Goal: Information Seeking & Learning: Compare options

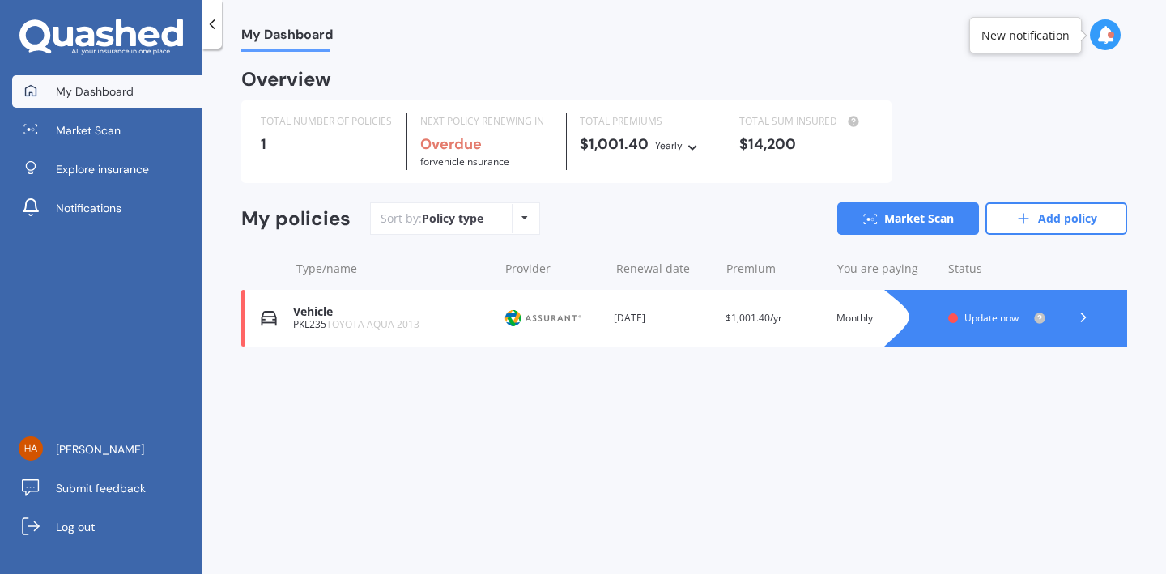
click at [988, 316] on span "Update now" at bounding box center [991, 318] width 54 height 14
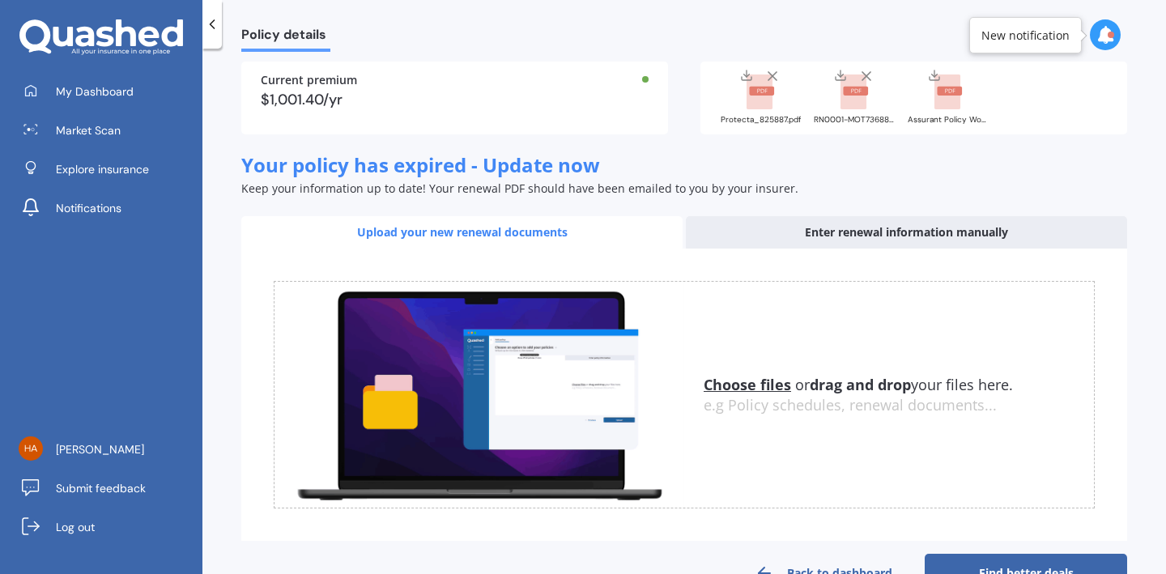
scroll to position [183, 0]
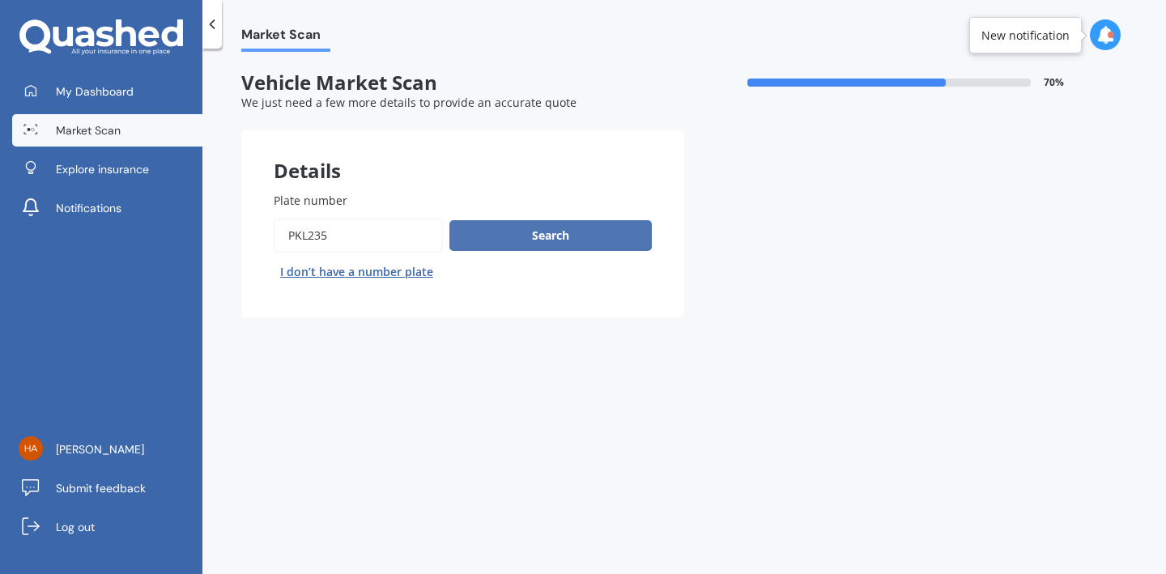
click at [538, 241] on button "Search" at bounding box center [550, 235] width 202 height 31
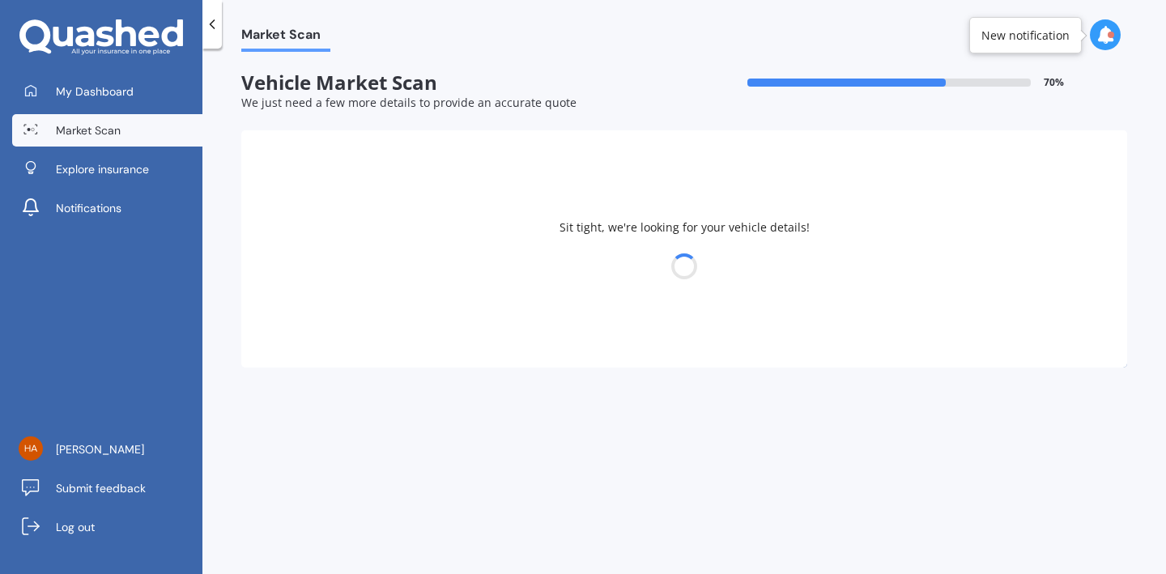
select select "TOYOTA"
select select "AQUA"
select select "19"
select select "04"
select select "1962"
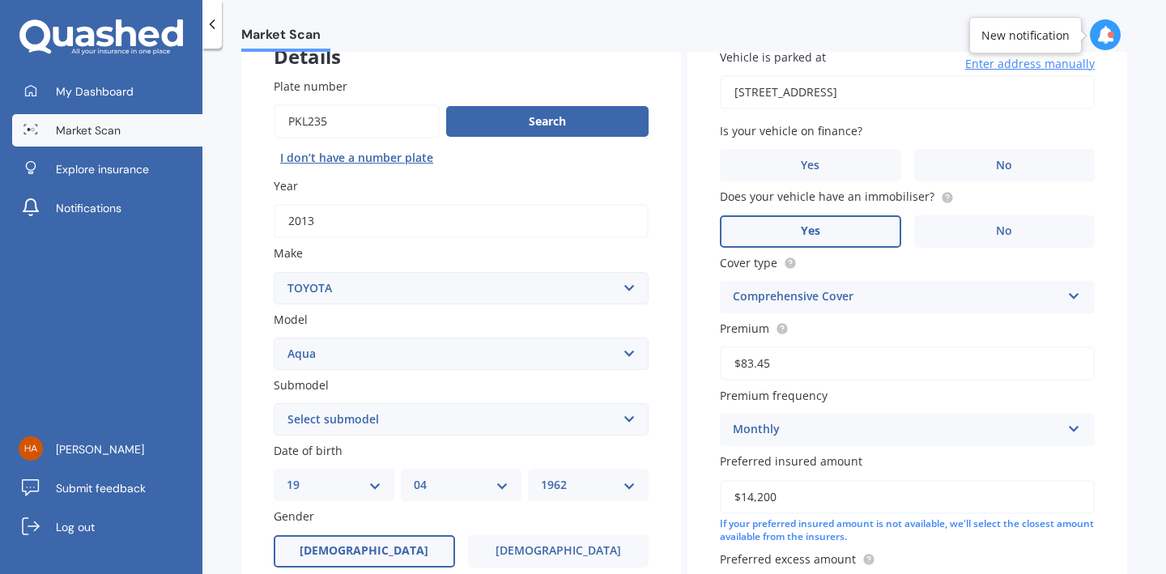
scroll to position [147, 0]
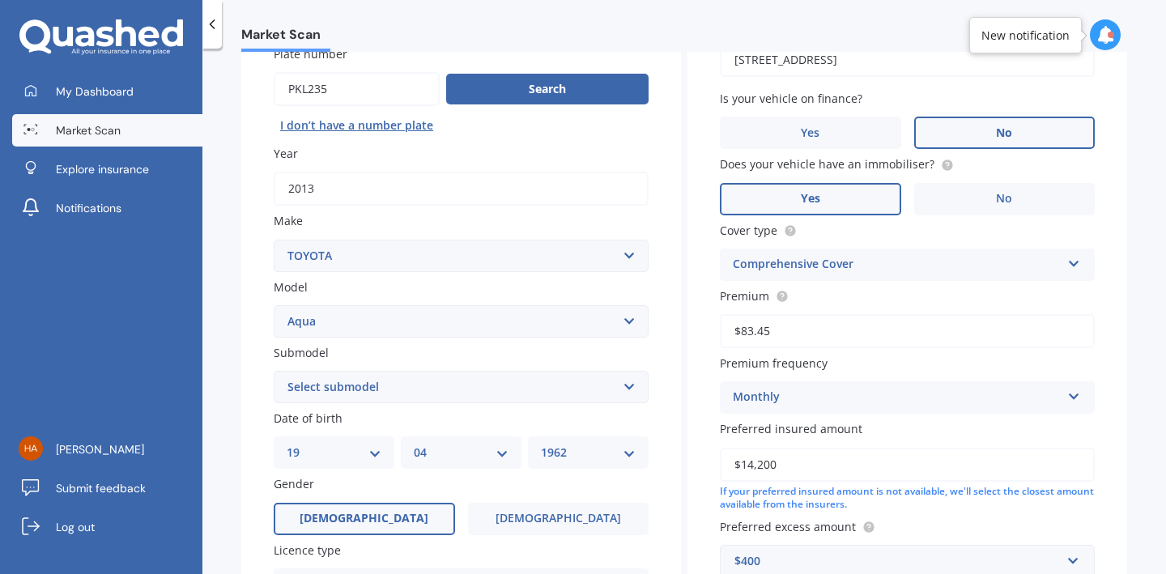
click at [985, 131] on label "No" at bounding box center [1004, 133] width 181 height 32
click at [0, 0] on input "No" at bounding box center [0, 0] width 0 height 0
click at [814, 194] on span "Yes" at bounding box center [810, 199] width 19 height 14
click at [0, 0] on input "Yes" at bounding box center [0, 0] width 0 height 0
click at [820, 256] on div "Comprehensive Cover" at bounding box center [897, 264] width 328 height 19
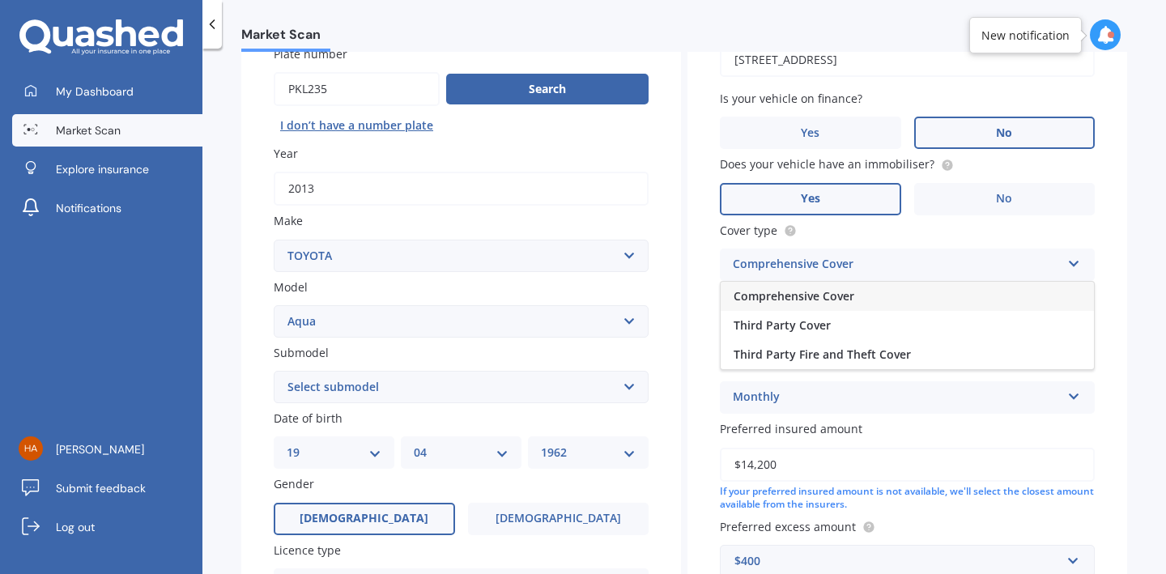
click at [851, 261] on div "Comprehensive Cover" at bounding box center [897, 264] width 328 height 19
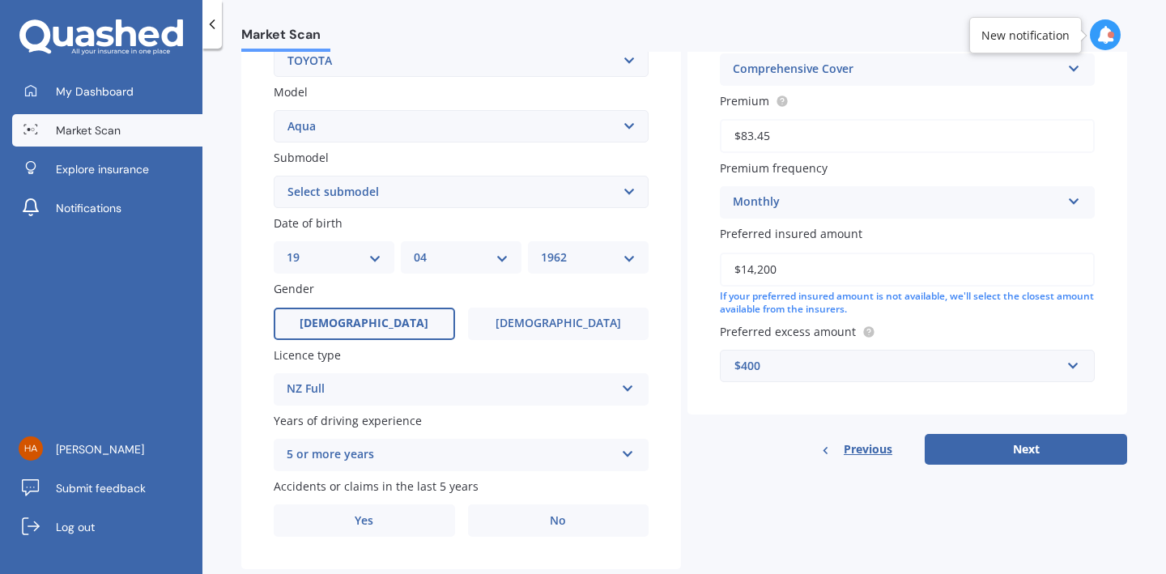
scroll to position [373, 0]
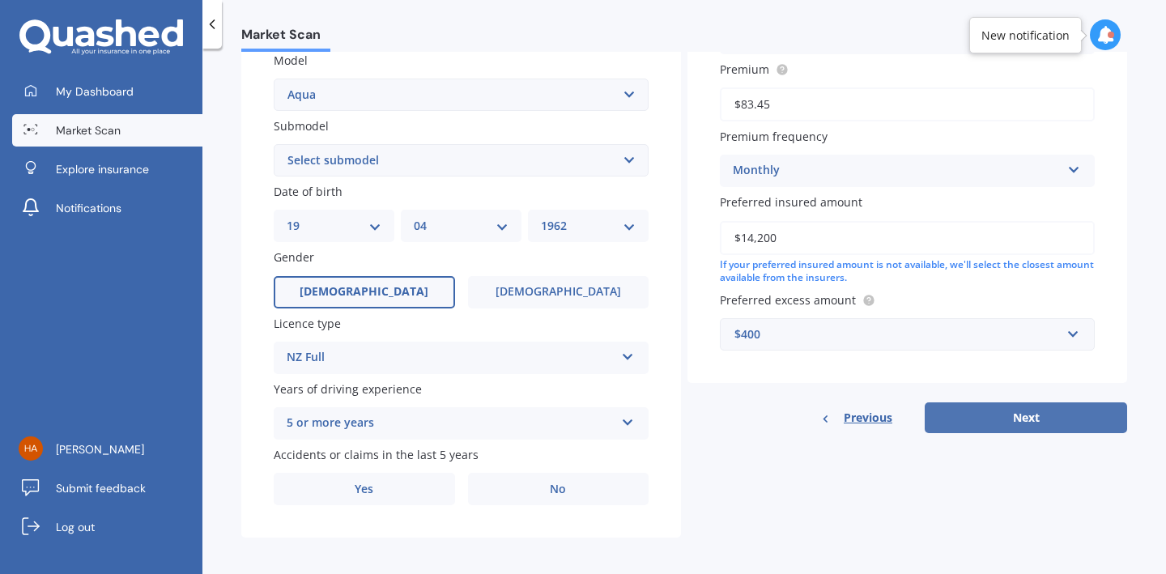
click at [988, 409] on button "Next" at bounding box center [1026, 417] width 202 height 31
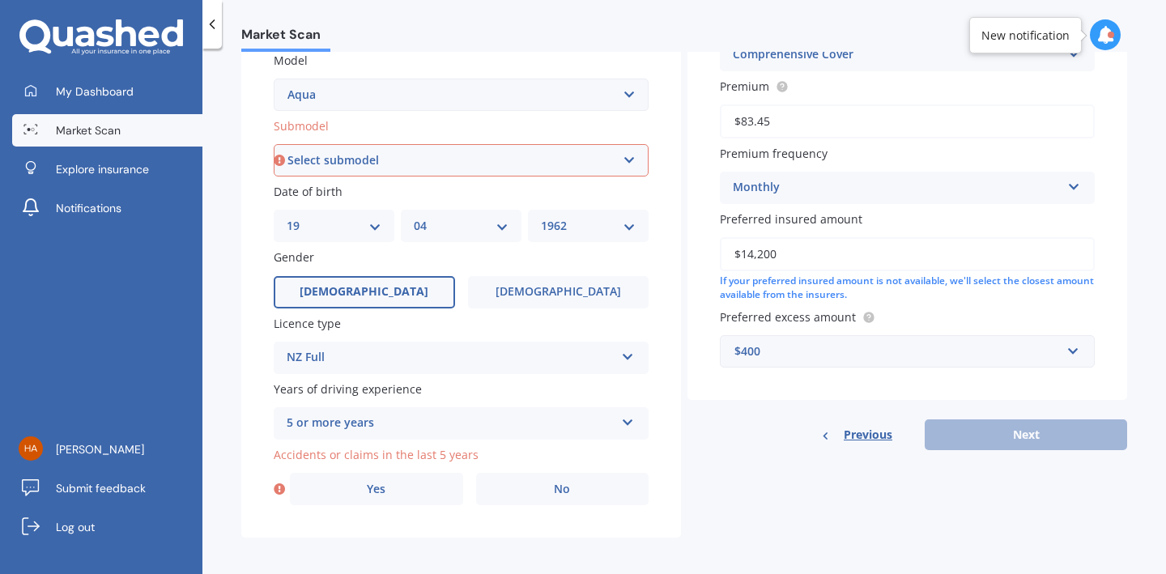
click at [611, 299] on label "[DEMOGRAPHIC_DATA]" at bounding box center [558, 292] width 181 height 32
click at [0, 0] on input "[DEMOGRAPHIC_DATA]" at bounding box center [0, 0] width 0 height 0
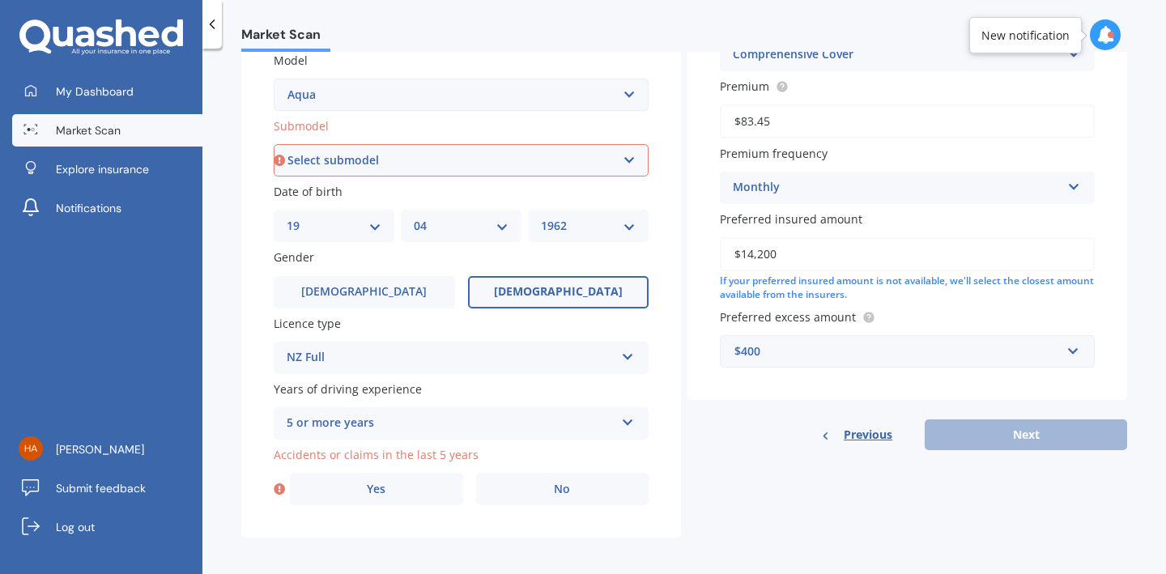
click at [622, 157] on select "Select submodel (All Other) Hatchback Hybrid" at bounding box center [461, 160] width 375 height 32
select select "HYBRID"
click at [383, 485] on span "Yes" at bounding box center [376, 489] width 19 height 14
click at [0, 0] on input "Yes" at bounding box center [0, 0] width 0 height 0
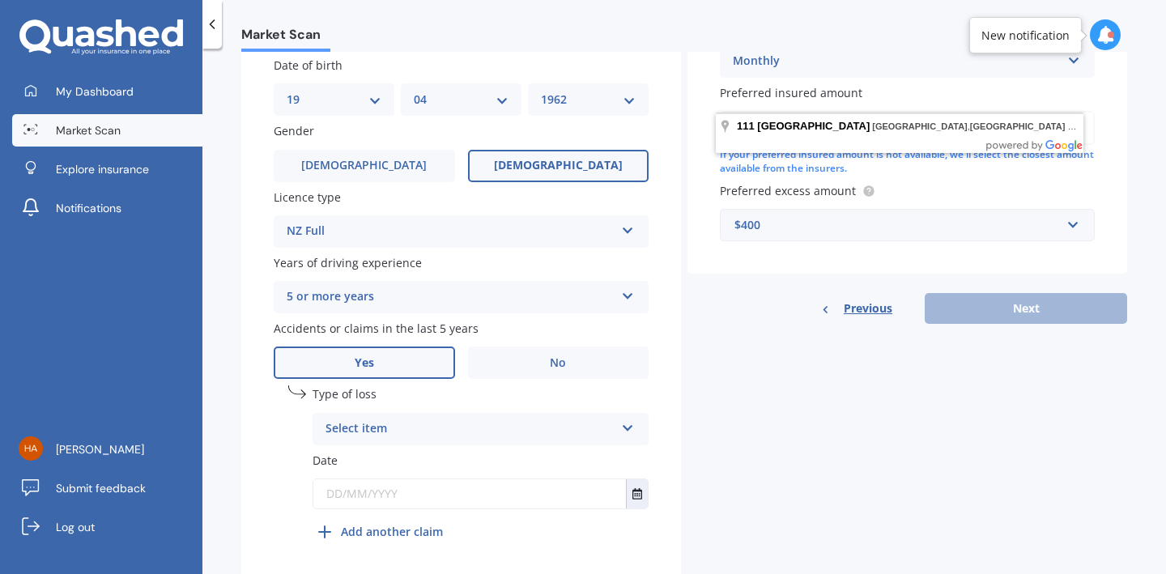
scroll to position [546, 0]
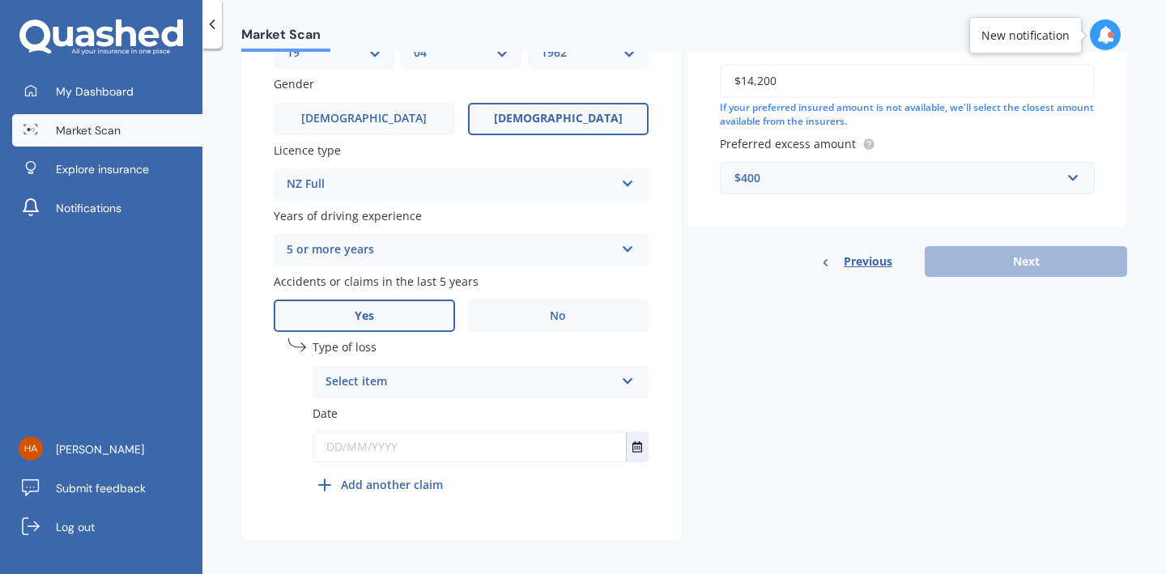
click at [342, 444] on input "text" at bounding box center [469, 446] width 312 height 29
click at [615, 432] on input "[DATE]" at bounding box center [469, 446] width 312 height 29
type input "[DATE]"
click at [376, 377] on div "Select item" at bounding box center [473, 382] width 281 height 18
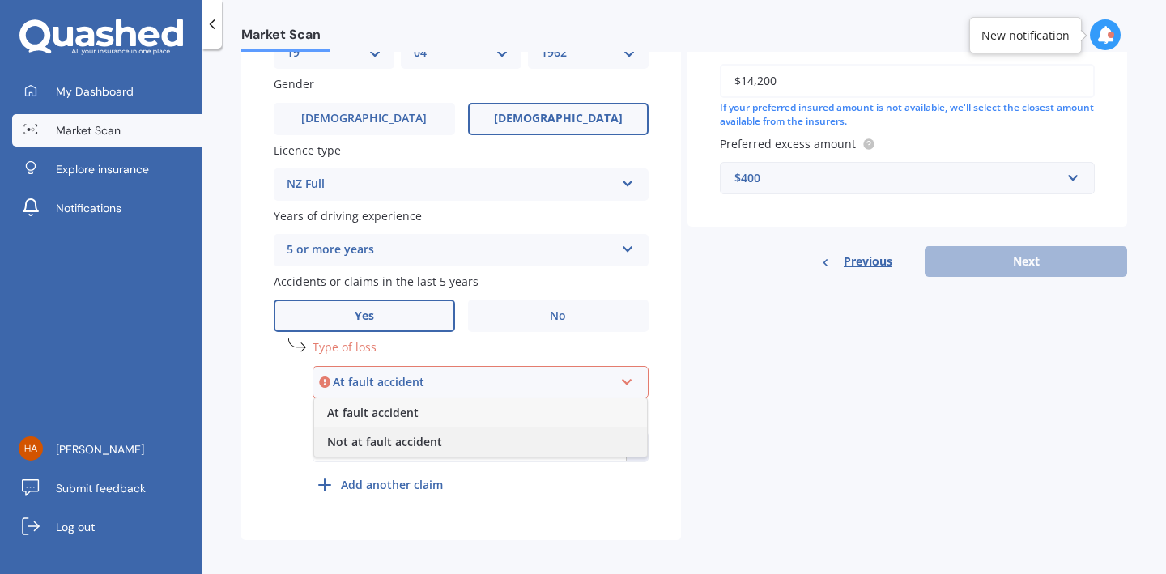
click at [418, 434] on span "Not at fault accident" at bounding box center [384, 441] width 115 height 15
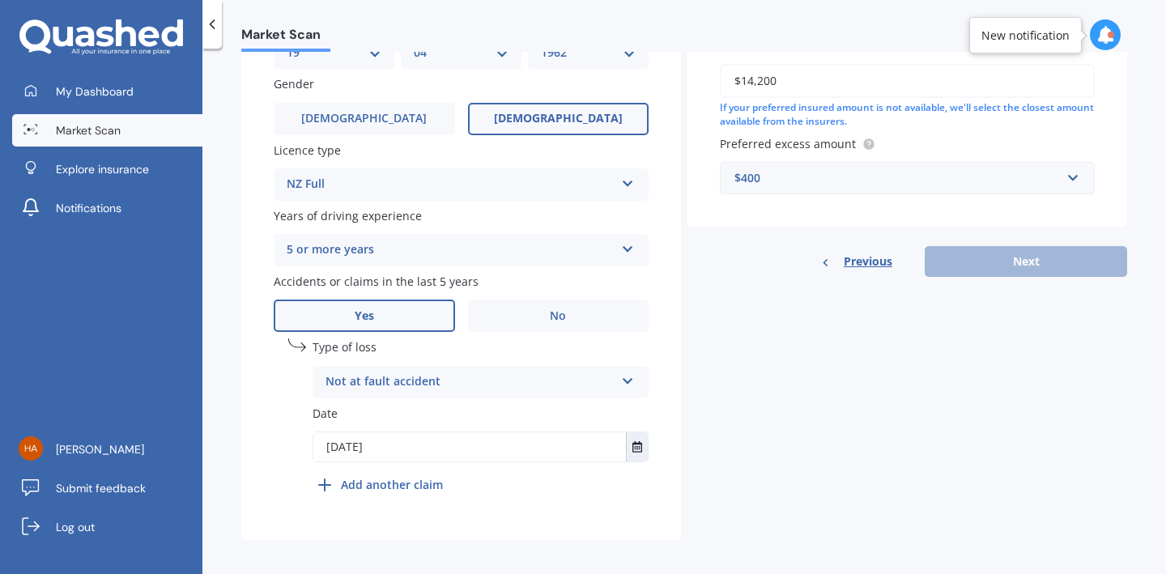
click at [799, 343] on div "Details Plate number Search I don’t have a number plate Year [DATE] Make Select…" at bounding box center [684, 62] width 886 height 956
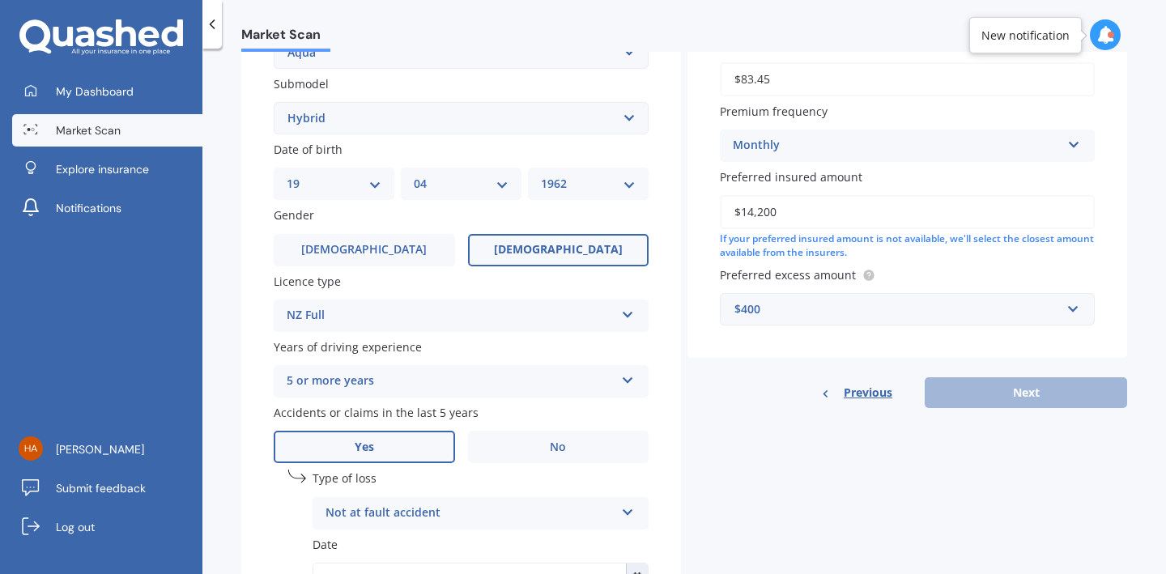
scroll to position [295, 0]
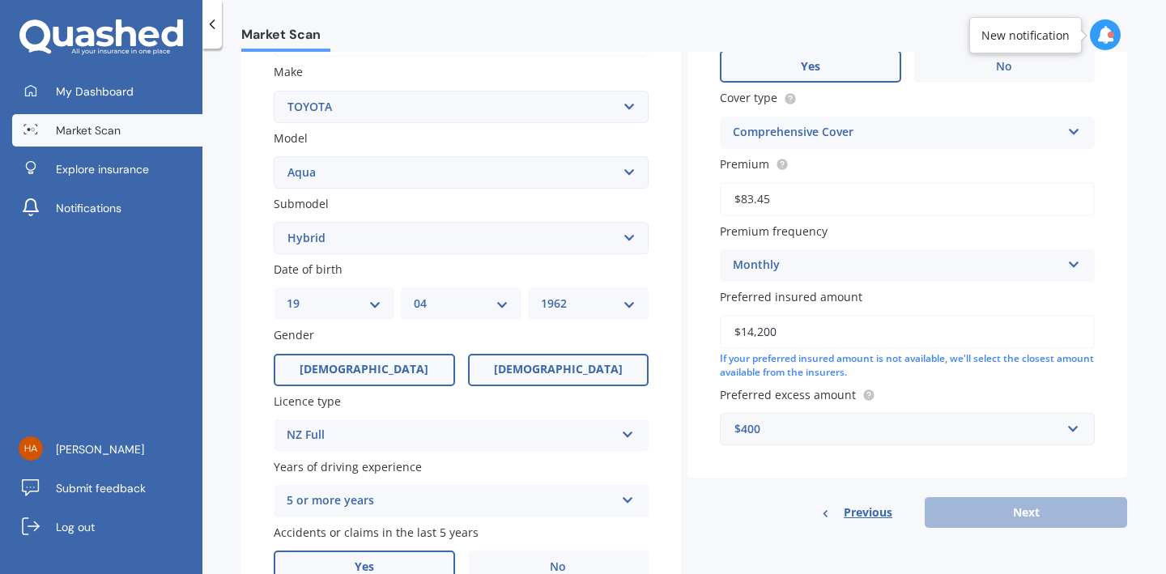
click at [407, 369] on label "[DEMOGRAPHIC_DATA]" at bounding box center [364, 370] width 181 height 32
click at [0, 0] on input "[DEMOGRAPHIC_DATA]" at bounding box center [0, 0] width 0 height 0
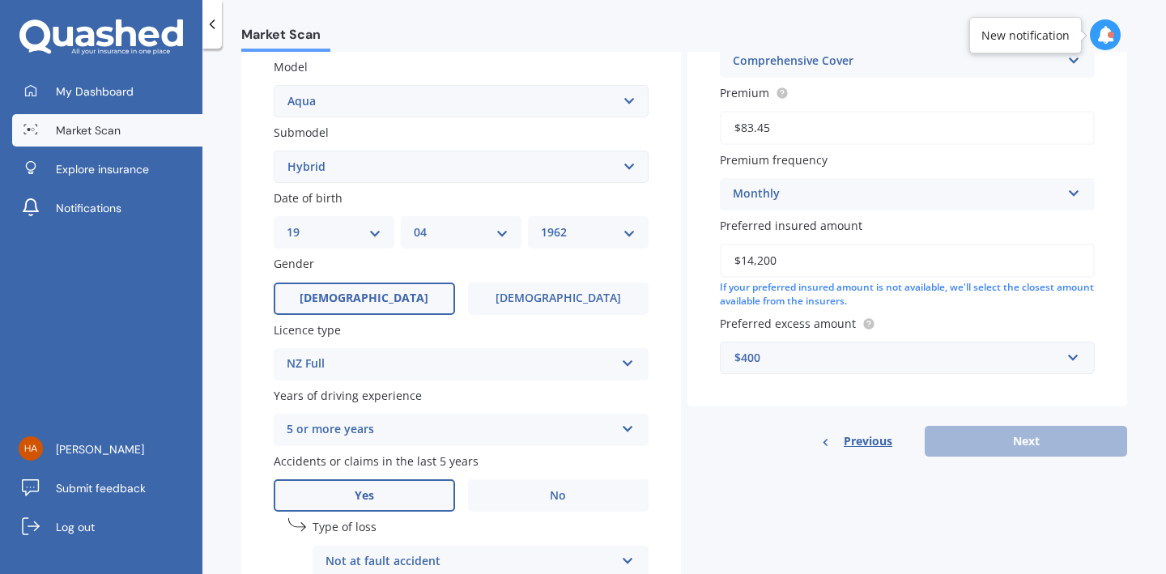
scroll to position [397, 0]
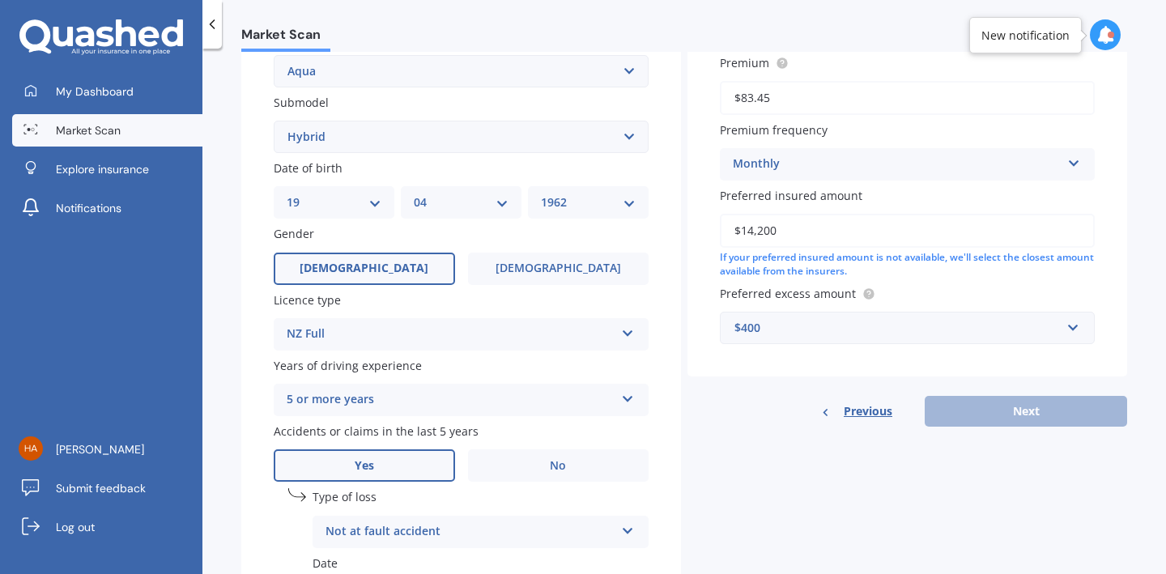
click at [631, 392] on div "5 or more years 5 or more years 4 years 3 years 2 years 1 year" at bounding box center [461, 400] width 375 height 32
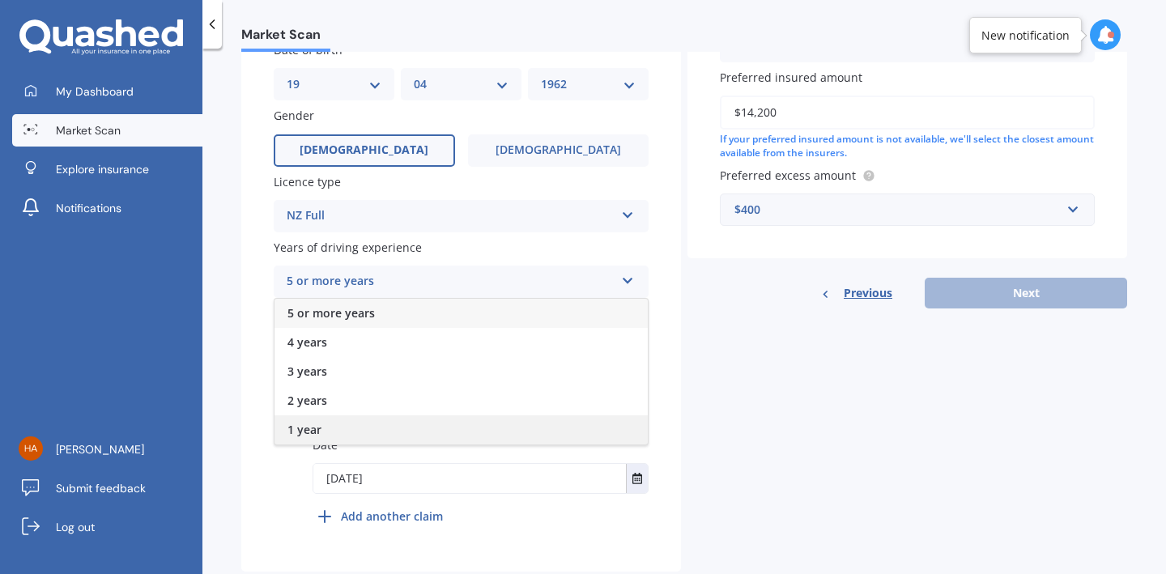
scroll to position [546, 0]
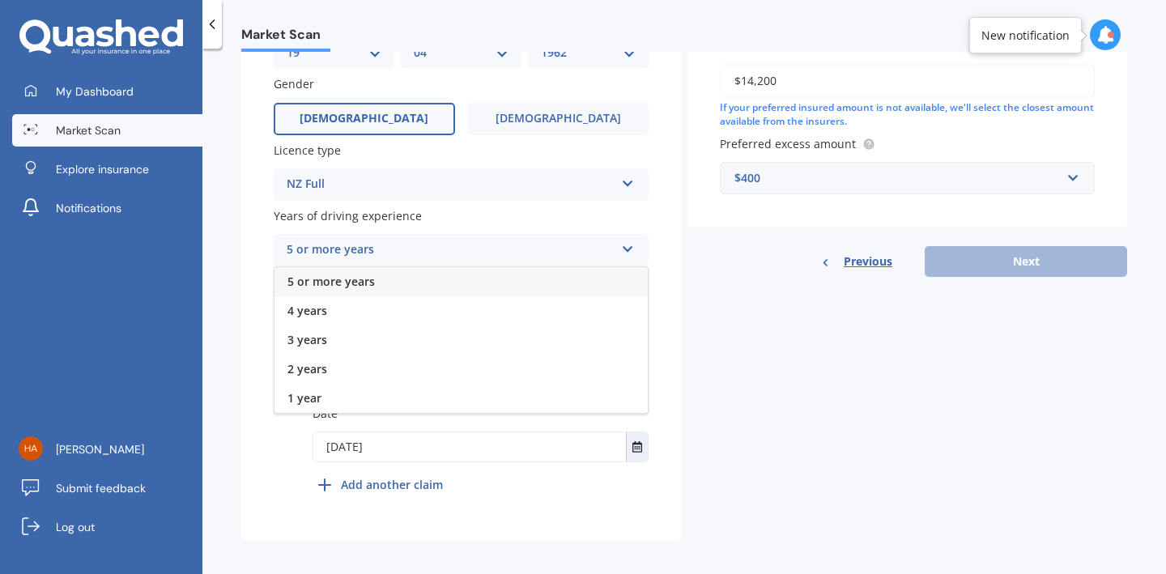
click at [377, 276] on div "5 or more years" at bounding box center [460, 281] width 373 height 29
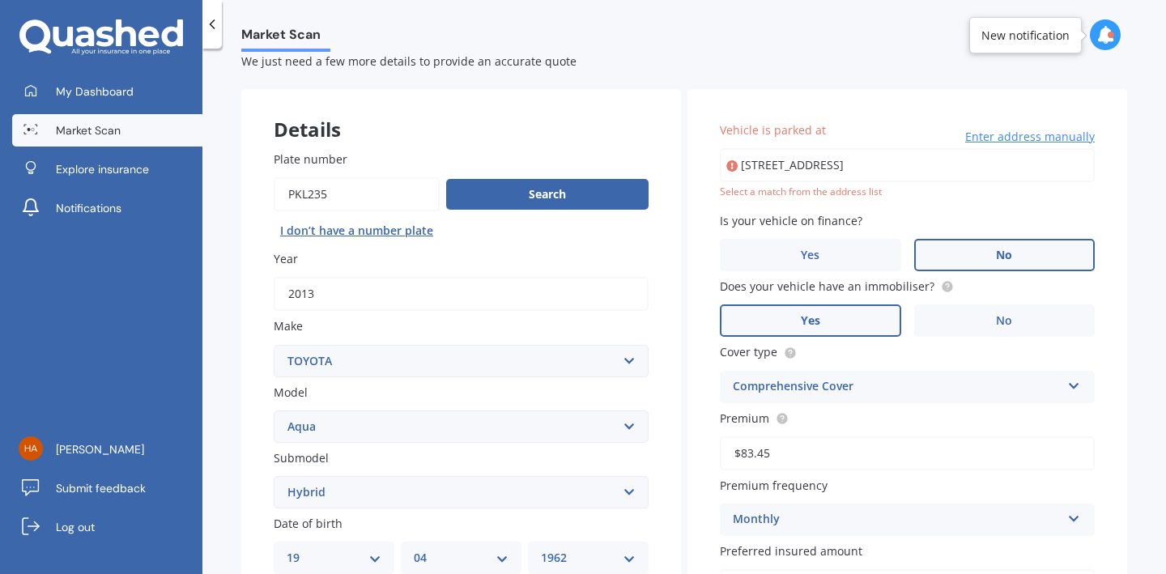
scroll to position [38, 0]
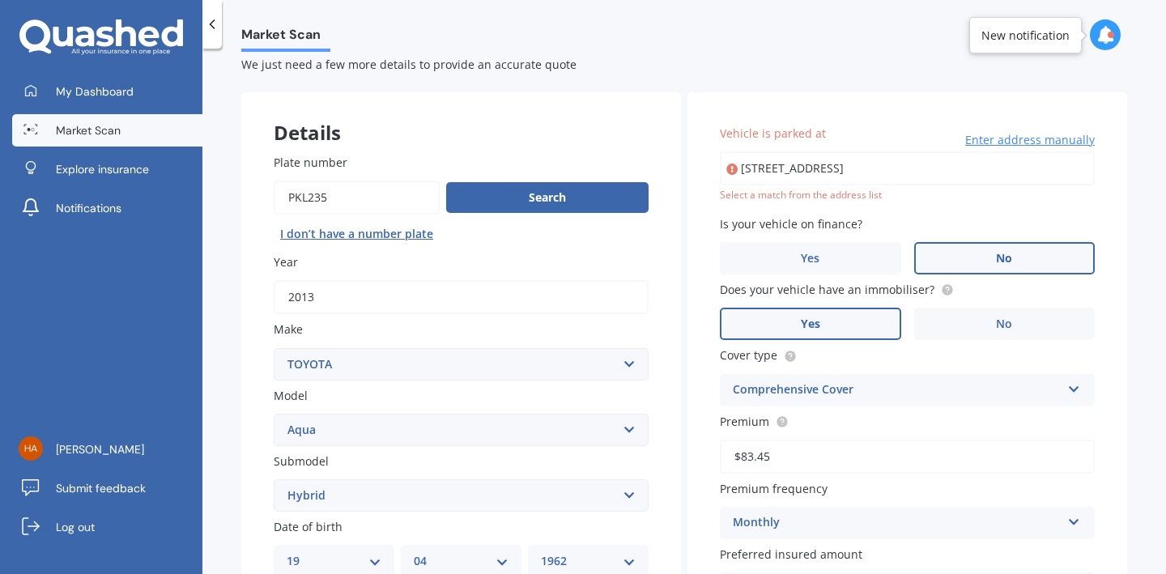
click at [730, 172] on icon at bounding box center [731, 169] width 11 height 16
click at [771, 193] on div "Select a match from the address list" at bounding box center [907, 196] width 375 height 14
click at [998, 139] on span "Enter address manually" at bounding box center [1030, 140] width 130 height 16
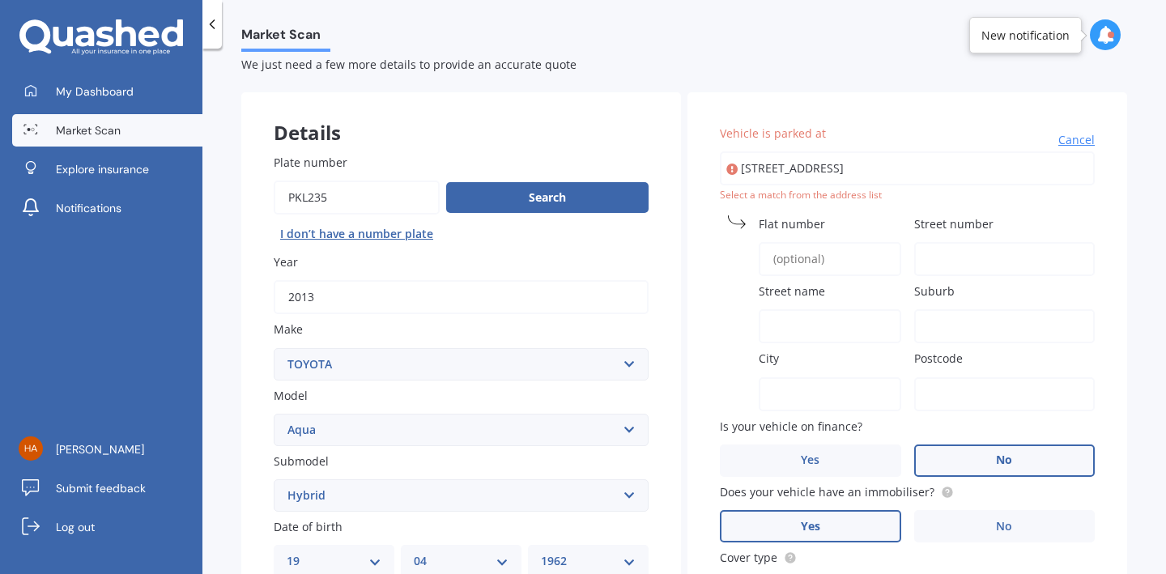
click at [922, 246] on input "Street number" at bounding box center [1004, 259] width 181 height 34
type input "111"
type input "[STREET_ADDRESS],"
type input "[GEOGRAPHIC_DATA]"
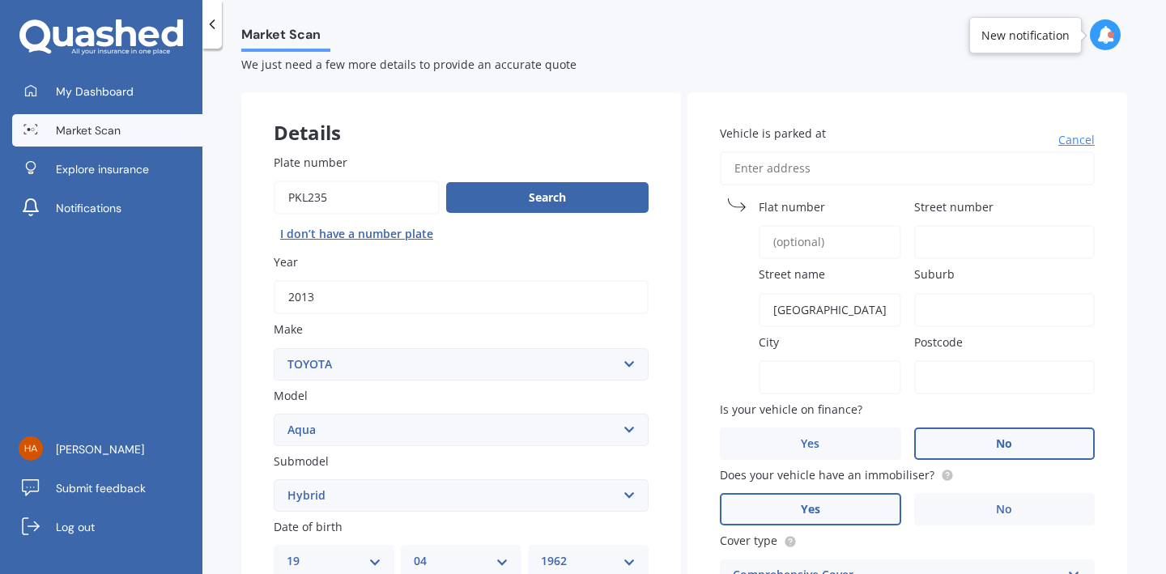
type input "111"
type input "[STREET_ADDRESS],"
click at [761, 360] on input "City" at bounding box center [830, 377] width 142 height 34
type input "[GEOGRAPHIC_DATA]"
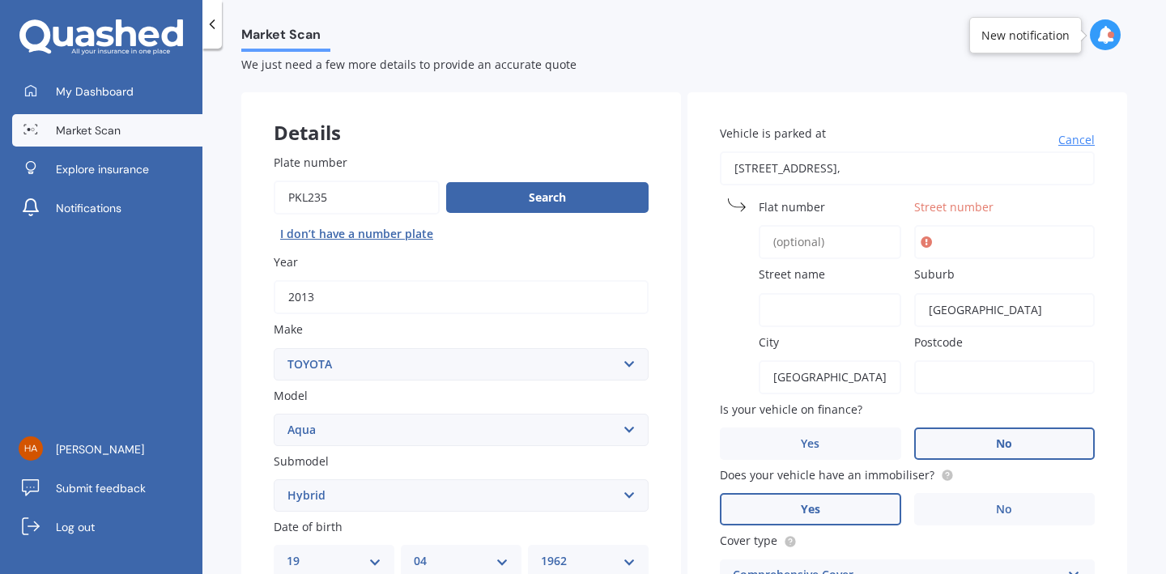
type input "6011"
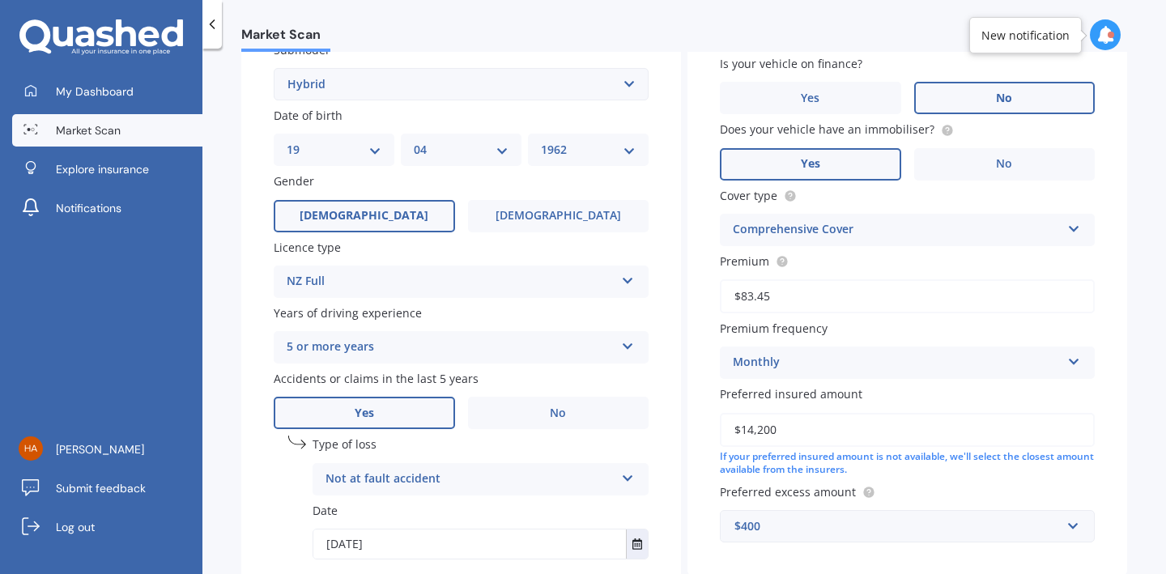
scroll to position [546, 0]
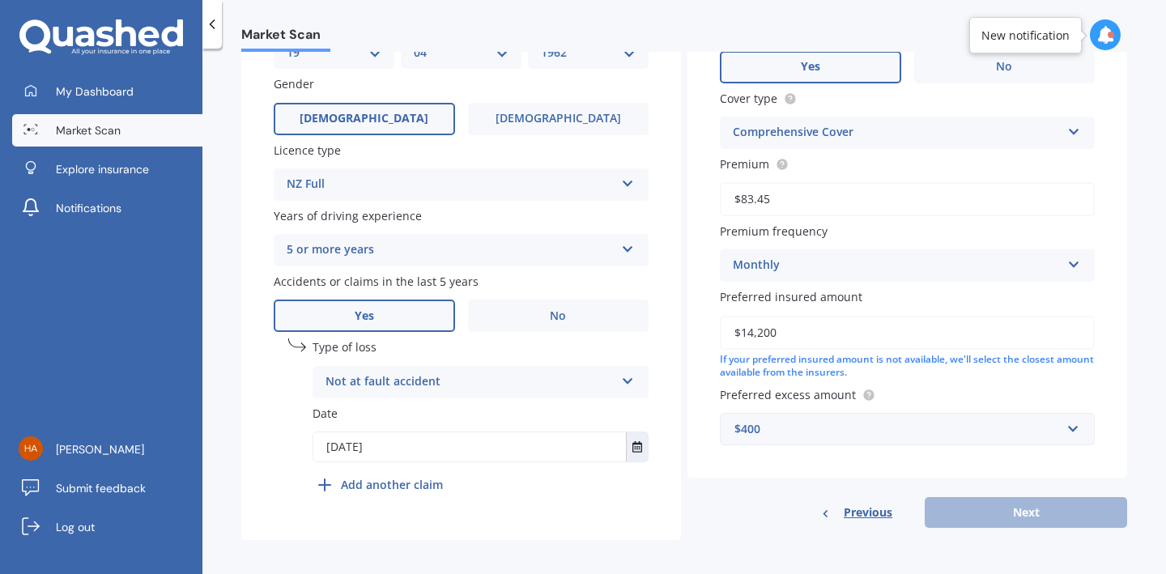
type input "6021"
click at [862, 481] on div "Vehicle is parked at [GEOGRAPHIC_DATA] name Suburb [GEOGRAPHIC_DATA] [GEOGRAPHI…" at bounding box center [907, 56] width 440 height 945
click at [519, 475] on div "undefined 1 Type of loss Not at fault accident At fault accident Not at fault a…" at bounding box center [480, 419] width 336 height 162
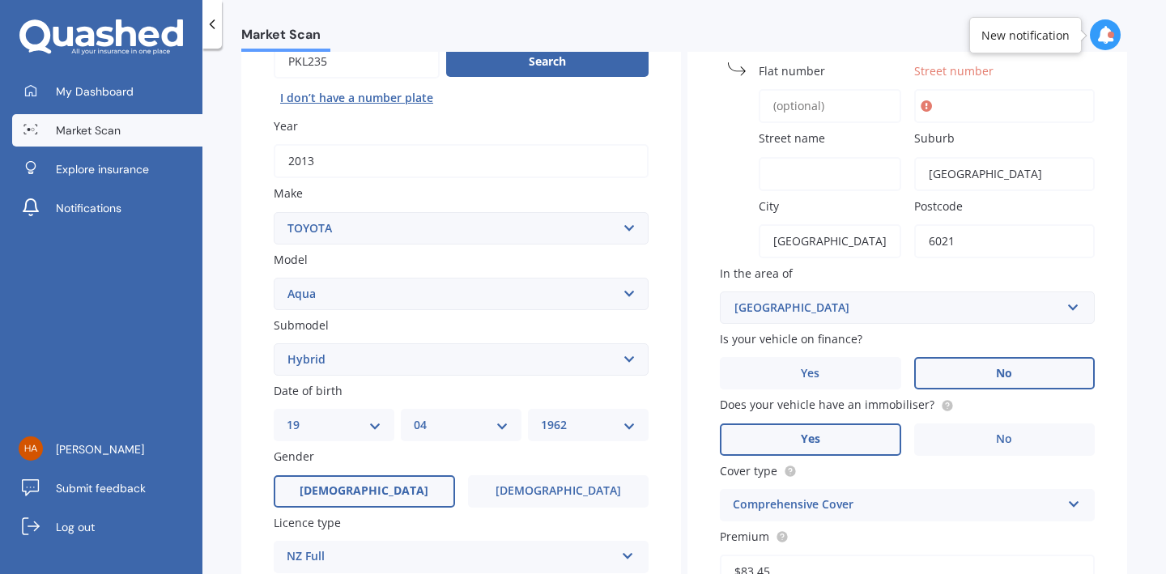
scroll to position [0, 0]
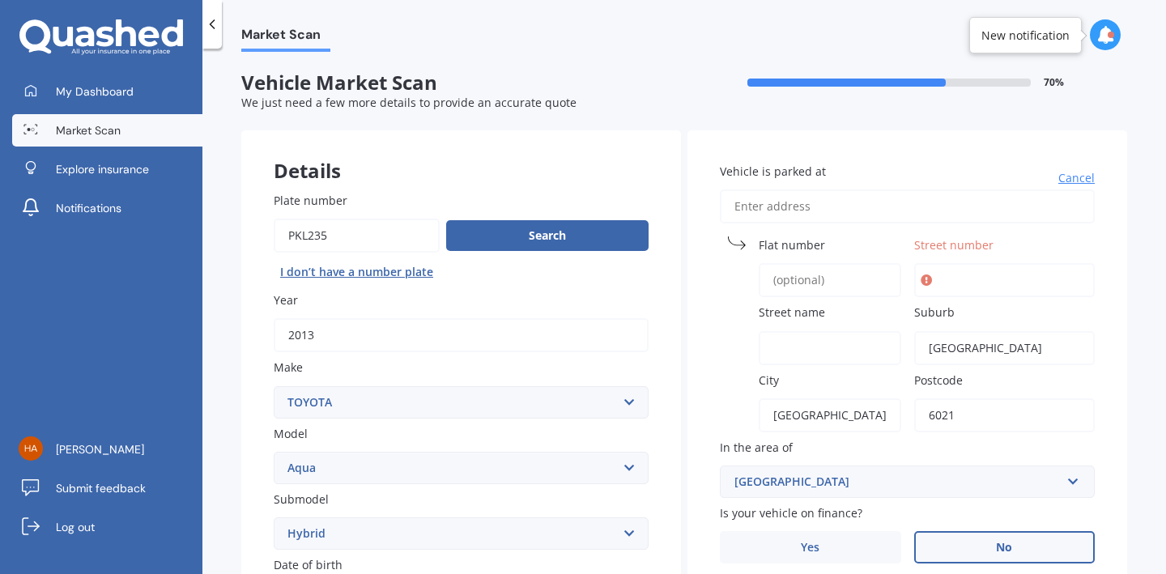
click at [933, 278] on input "Street number" at bounding box center [1004, 280] width 181 height 34
type input "111 Consta"
type input "[GEOGRAPHIC_DATA],"
type input "111"
click at [748, 262] on div "Flat number" at bounding box center [810, 266] width 181 height 61
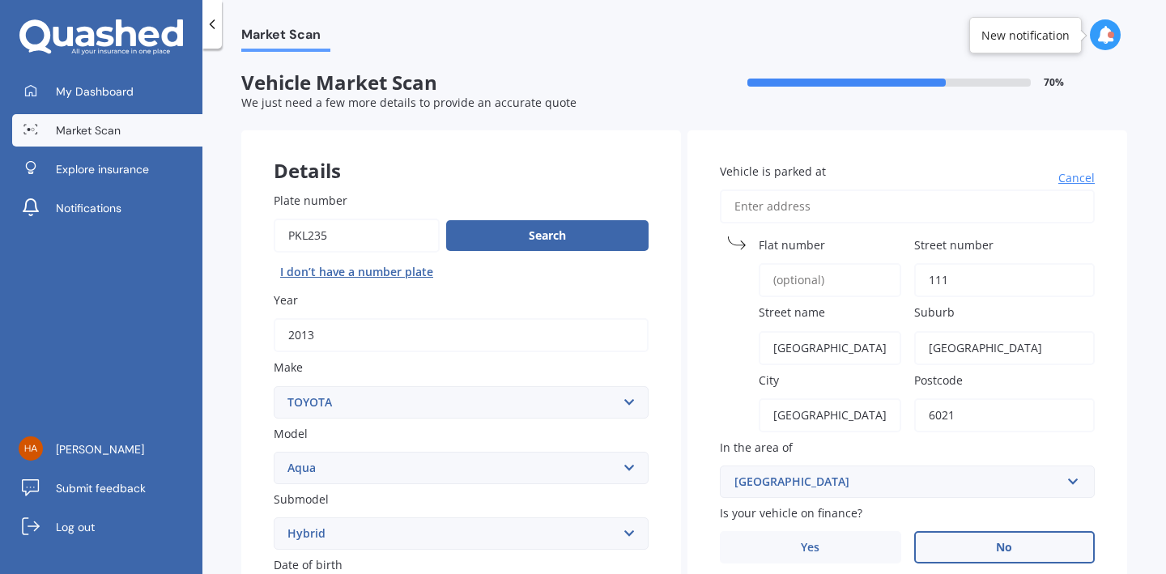
click at [808, 316] on span "Street name" at bounding box center [792, 312] width 66 height 15
click at [808, 331] on input "[GEOGRAPHIC_DATA]," at bounding box center [830, 348] width 142 height 34
type input "N"
type input "[GEOGRAPHIC_DATA]"
drag, startPoint x: 1006, startPoint y: 348, endPoint x: 846, endPoint y: 353, distance: 160.4
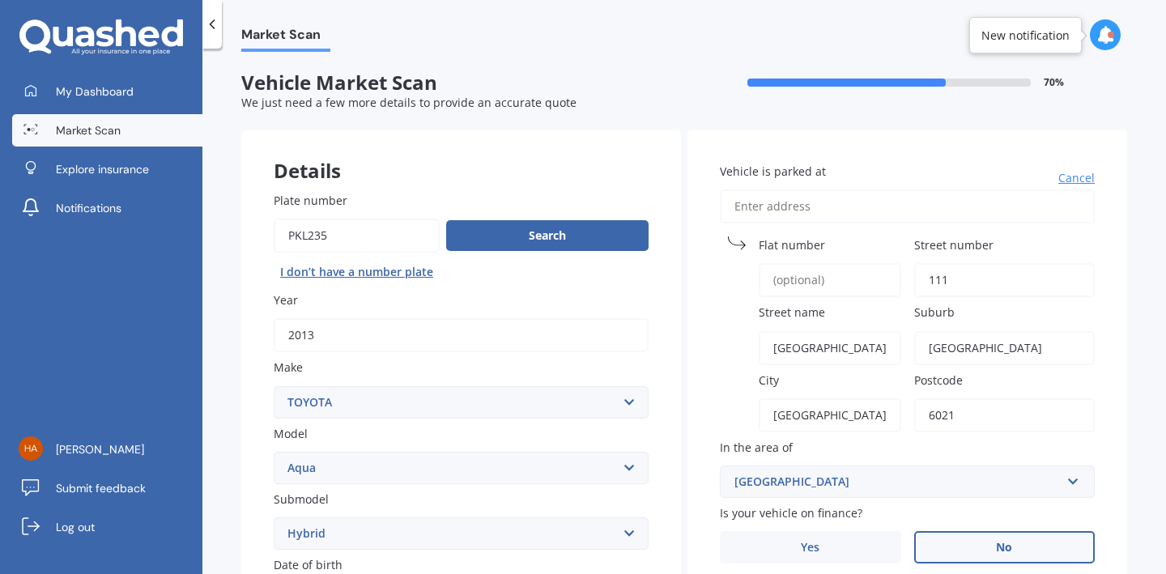
click at [848, 353] on div "Vehicle is parked at [GEOGRAPHIC_DATA] number [GEOGRAPHIC_DATA] name [GEOGRAPHI…" at bounding box center [907, 577] width 440 height 895
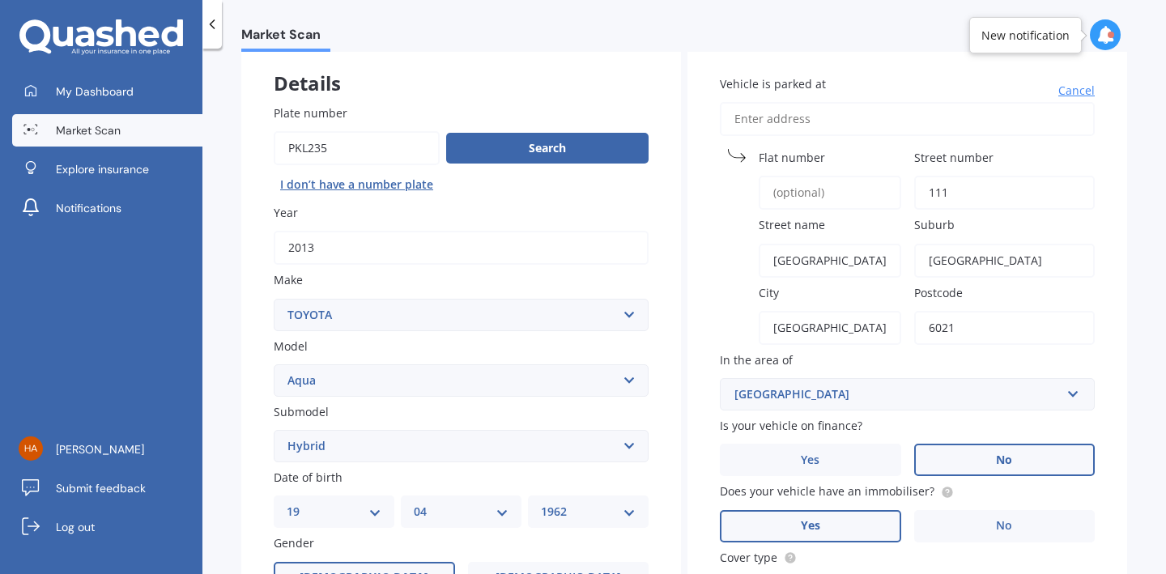
scroll to position [144, 0]
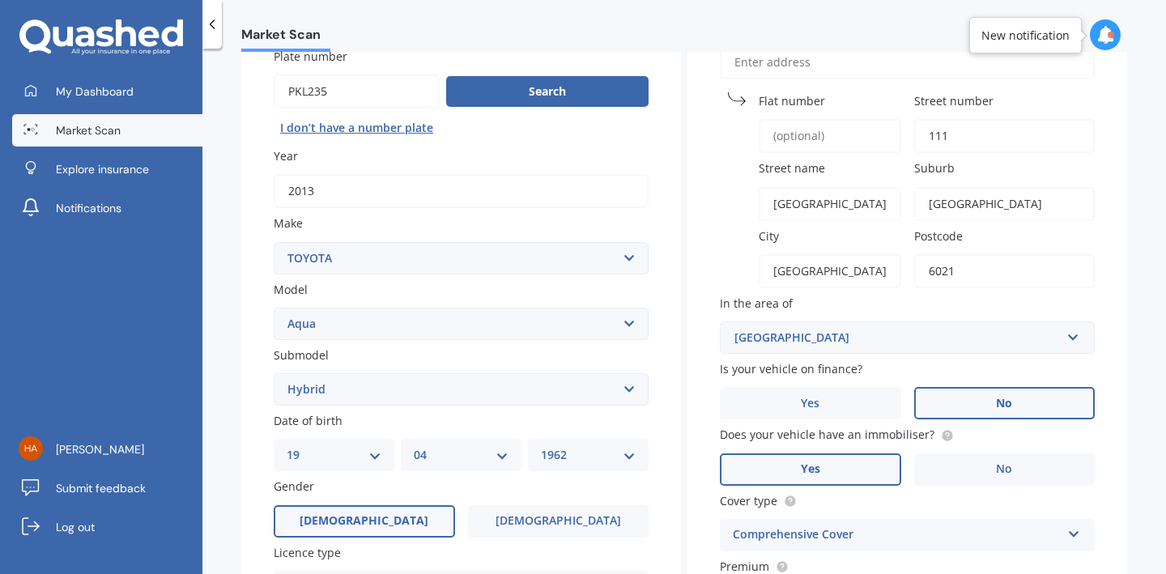
type input "[GEOGRAPHIC_DATA]"
click at [1064, 333] on input "text" at bounding box center [901, 337] width 360 height 31
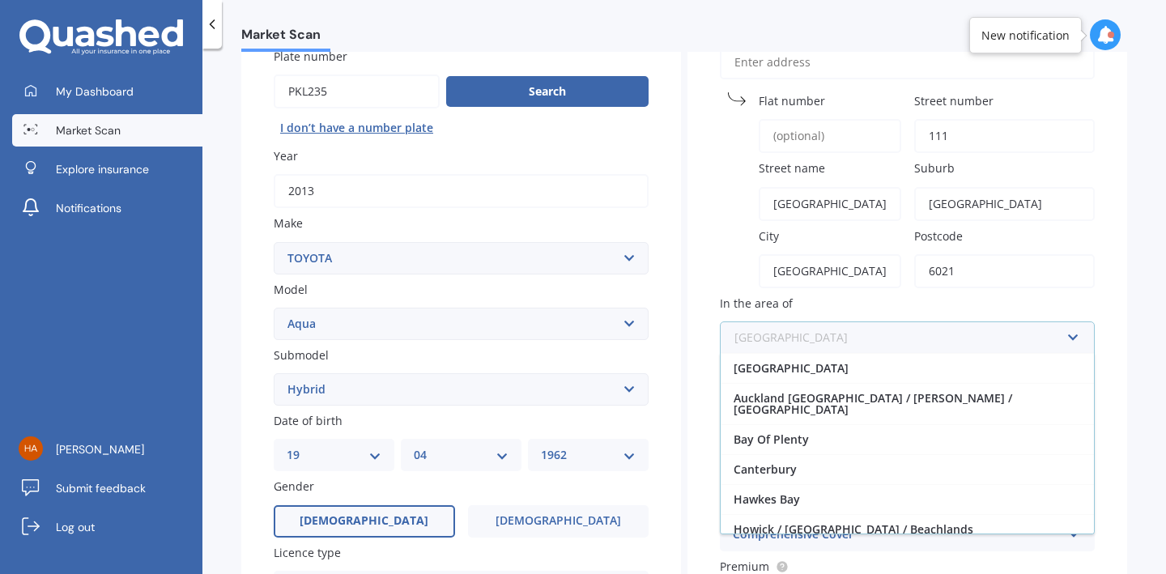
scroll to position [448, 0]
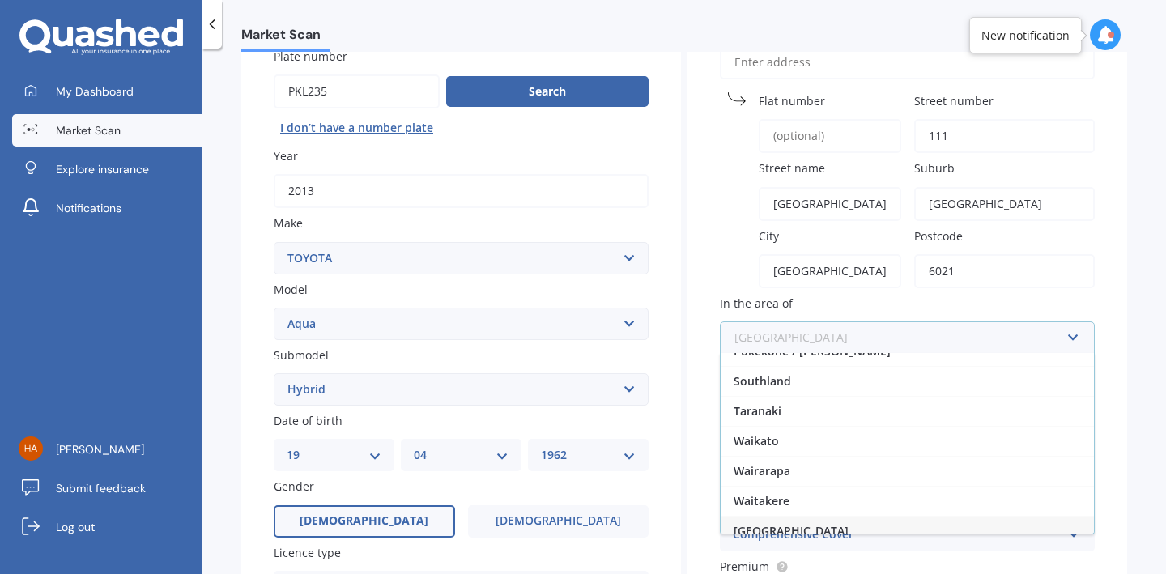
click at [1064, 333] on input "text" at bounding box center [901, 337] width 360 height 31
click at [1093, 279] on div "Vehicle is parked at [GEOGRAPHIC_DATA] number [GEOGRAPHIC_DATA] name [GEOGRAPHI…" at bounding box center [907, 433] width 440 height 895
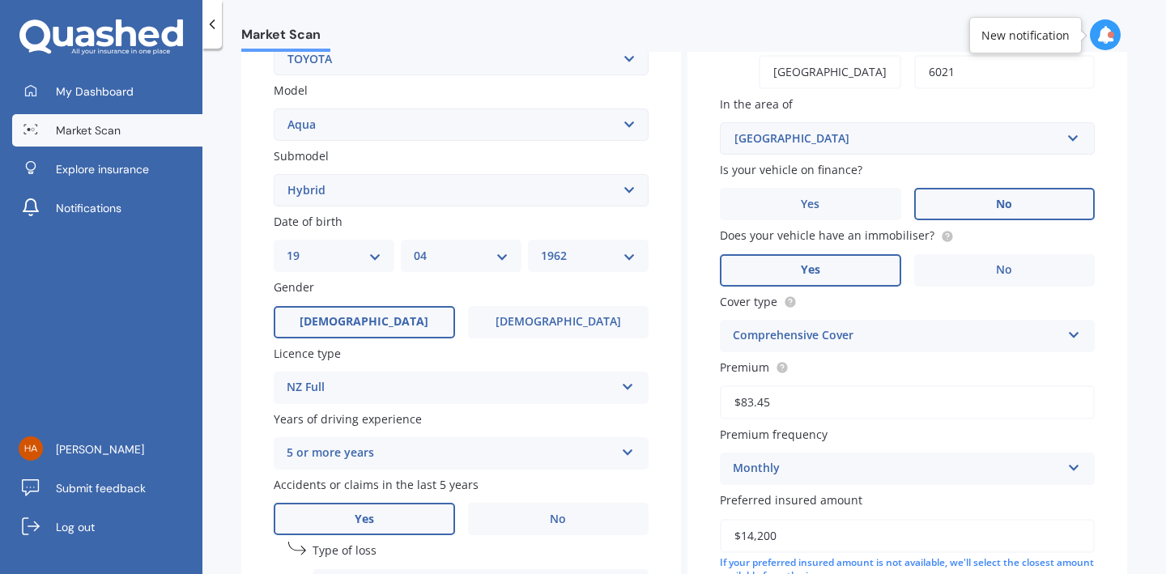
scroll to position [546, 0]
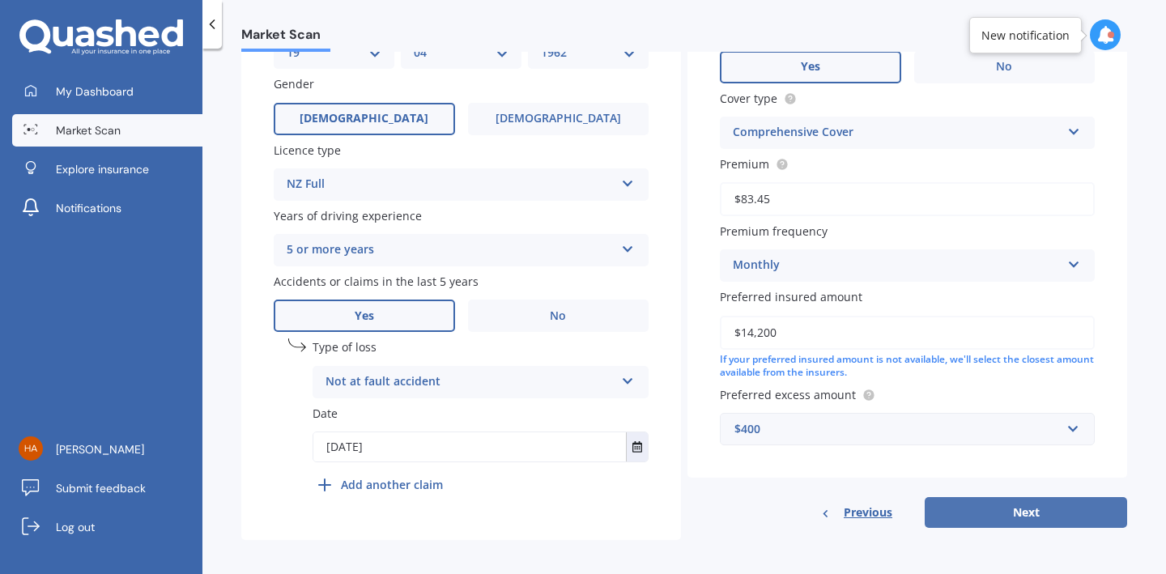
click at [1013, 502] on button "Next" at bounding box center [1026, 512] width 202 height 31
select select "19"
select select "04"
select select "1962"
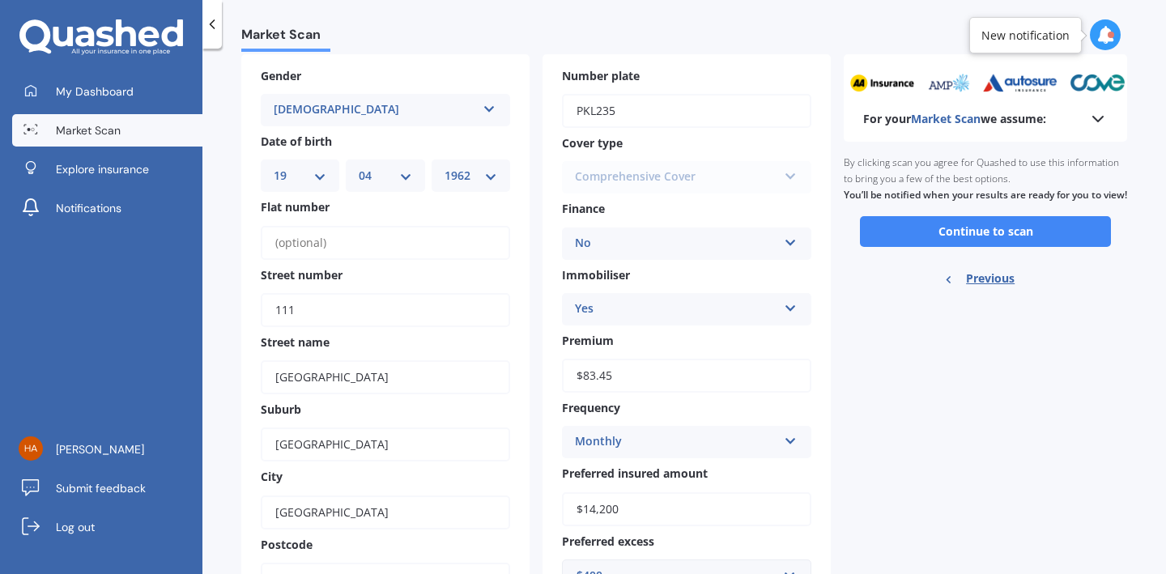
scroll to position [0, 0]
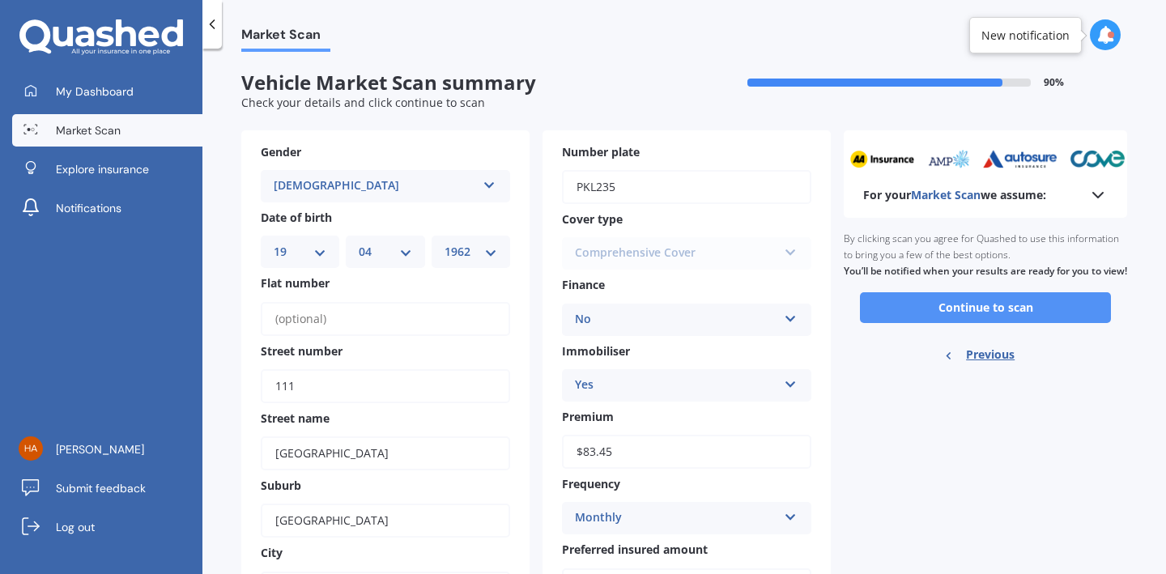
click at [941, 321] on button "Continue to scan" at bounding box center [985, 307] width 251 height 31
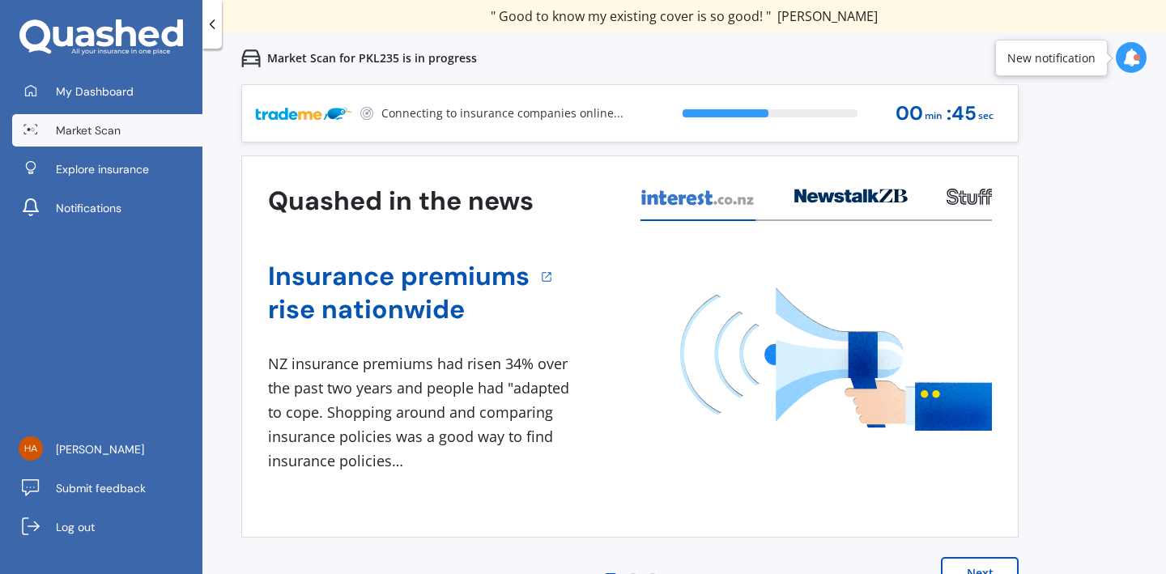
click at [988, 566] on button "Next" at bounding box center [980, 573] width 78 height 32
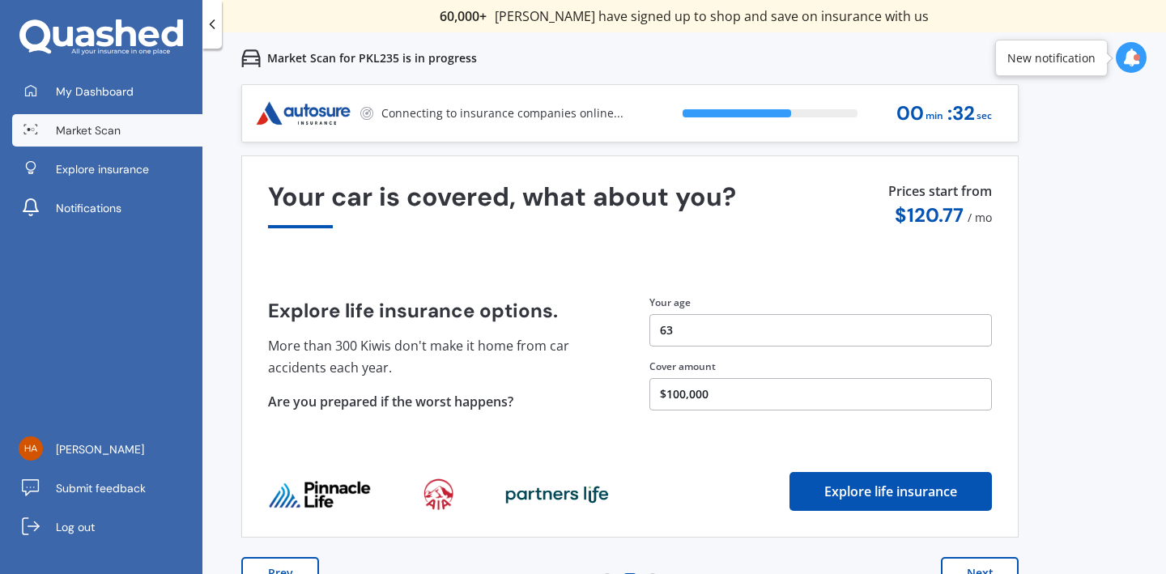
click at [1076, 400] on div "Previous 60,000+ Kiwis have signed up to shop and save on insurance with us " H…" at bounding box center [683, 371] width 963 height 574
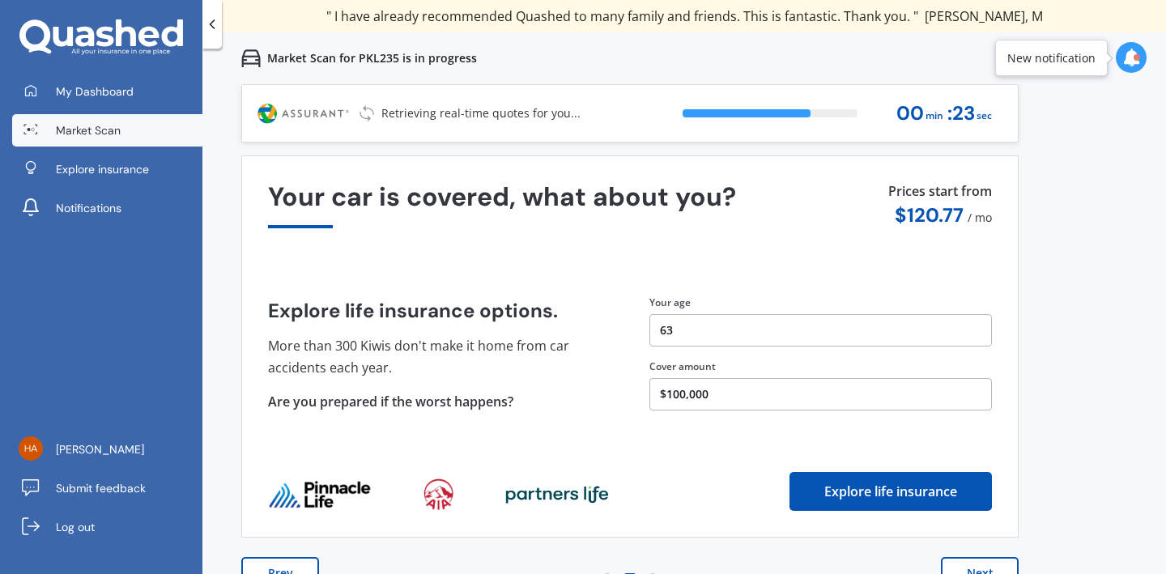
click at [1021, 461] on div "Previous 60,000+ Kiwis have signed up to shop and save on insurance with us " H…" at bounding box center [683, 371] width 963 height 574
click at [1047, 396] on div "Previous 60,000+ Kiwis have signed up to shop and save on insurance with us " H…" at bounding box center [683, 371] width 963 height 574
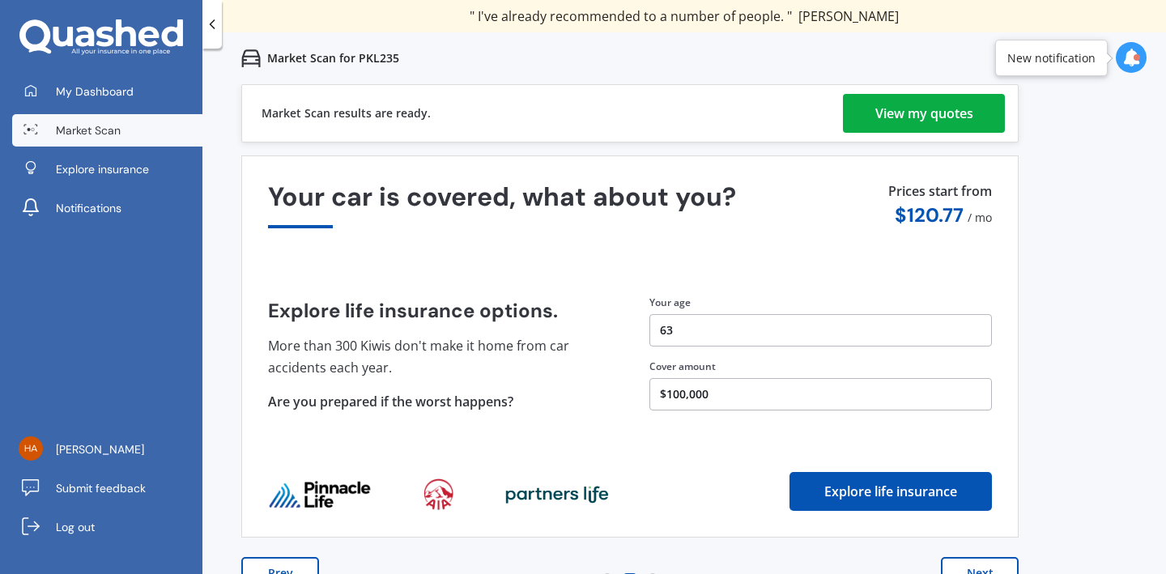
click at [901, 106] on div "View my quotes" at bounding box center [924, 113] width 98 height 39
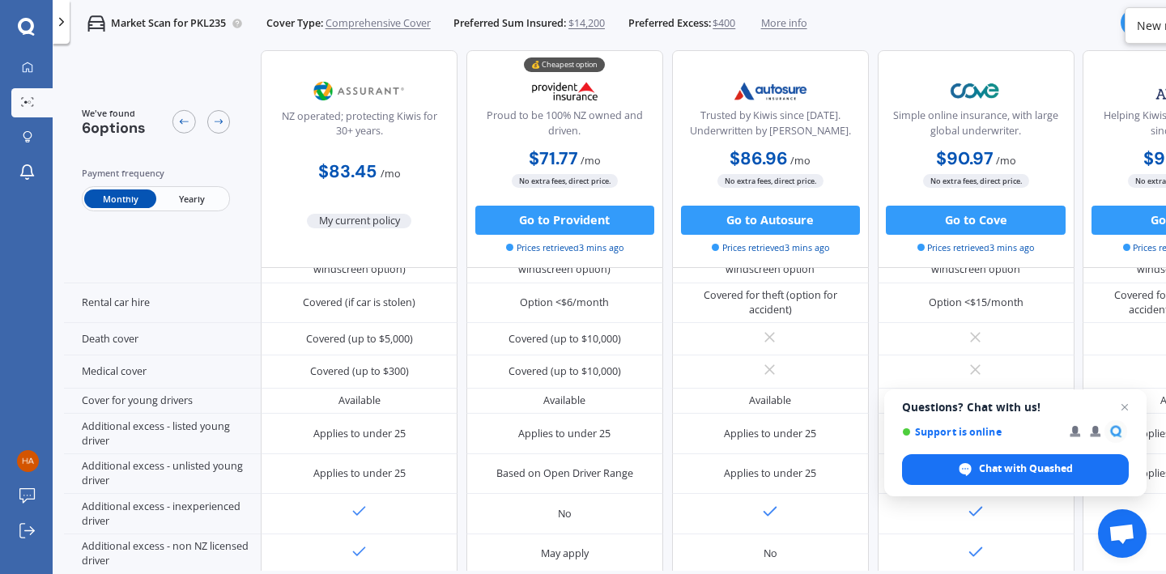
scroll to position [846, 0]
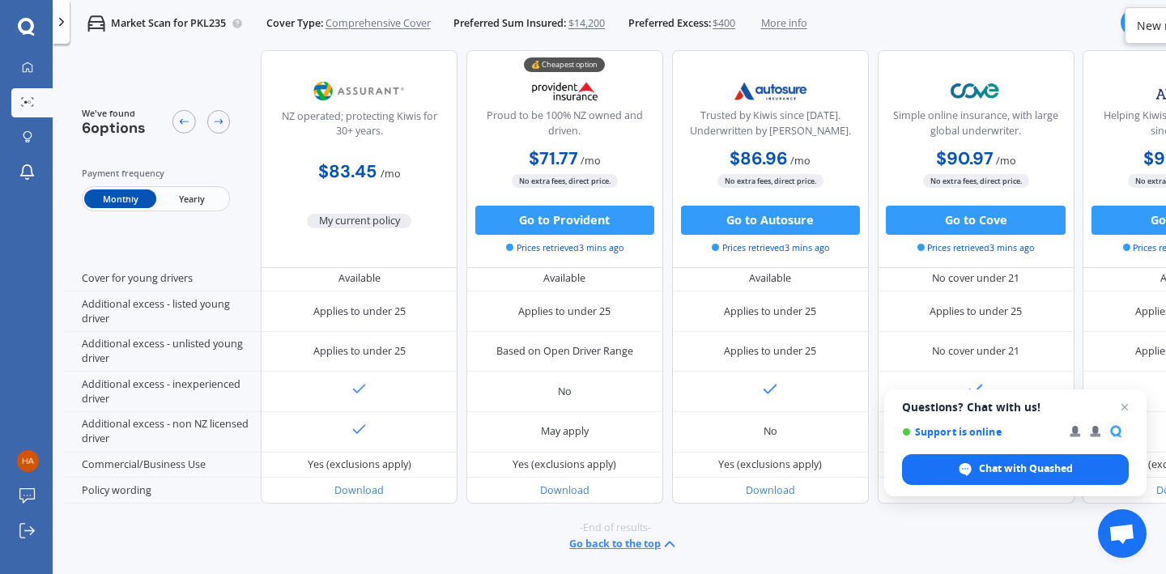
click at [790, 23] on span "More info" at bounding box center [784, 23] width 46 height 15
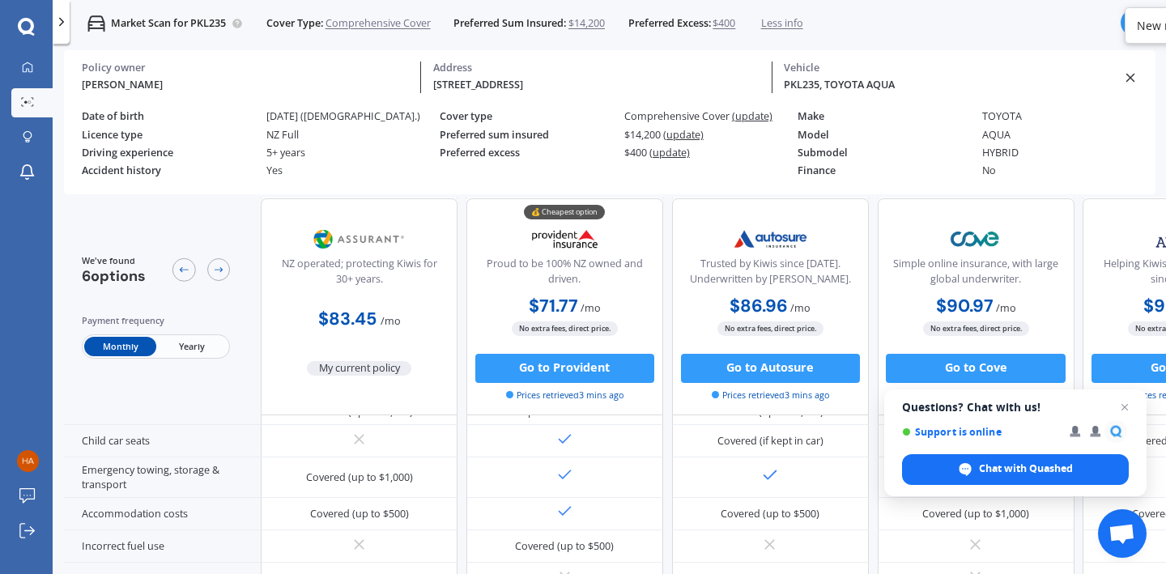
scroll to position [0, 0]
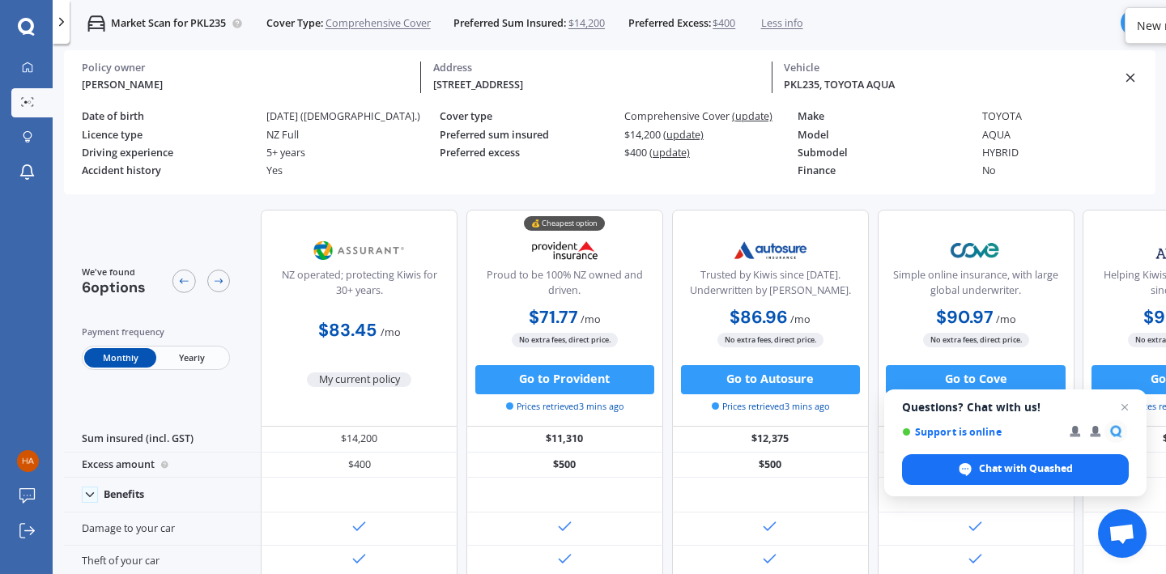
click at [192, 210] on div "We've found 6 options Payment frequency Monthly Yearly" at bounding box center [162, 318] width 197 height 217
